Goal: Navigation & Orientation: Find specific page/section

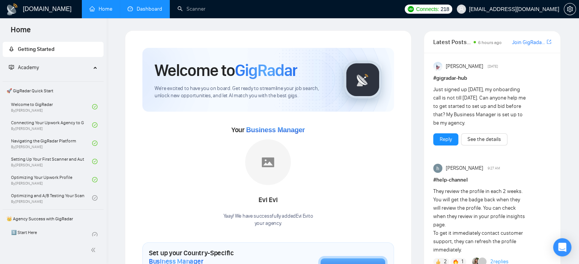
click at [158, 12] on link "Dashboard" at bounding box center [144, 9] width 35 height 6
